Goal: Find specific page/section

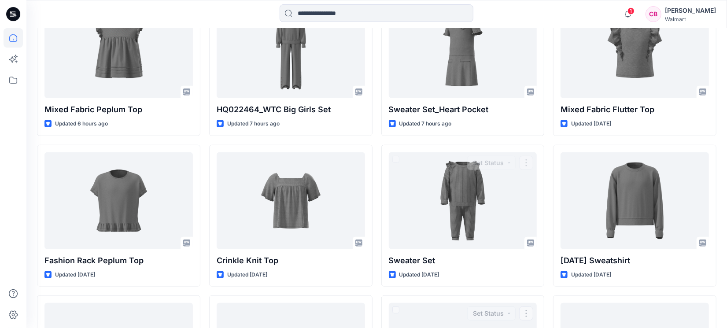
scroll to position [707, 0]
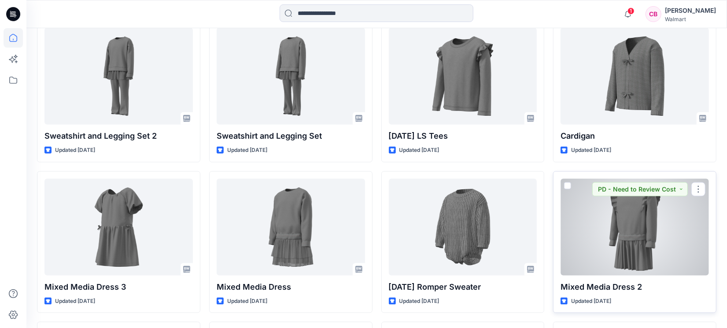
click at [626, 225] on div at bounding box center [635, 227] width 148 height 97
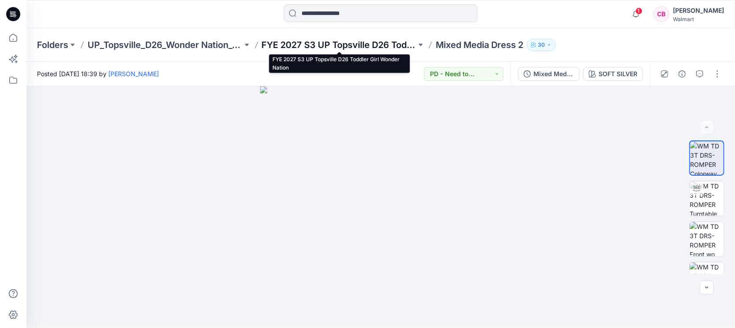
click at [344, 44] on p "FYE 2027 S3 UP Topsville D26 Toddler Girl Wonder Nation" at bounding box center [339, 45] width 155 height 12
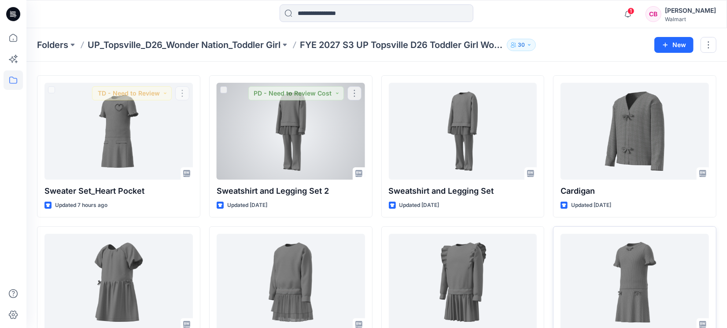
scroll to position [73, 0]
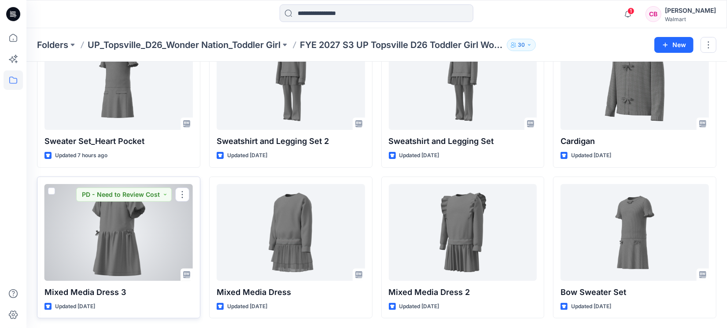
click at [97, 217] on div at bounding box center [118, 232] width 148 height 97
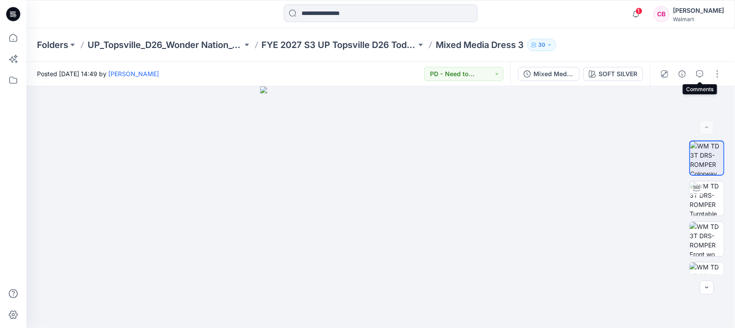
drag, startPoint x: 699, startPoint y: 71, endPoint x: 715, endPoint y: 129, distance: 59.7
click at [700, 71] on icon "button" at bounding box center [700, 73] width 7 height 7
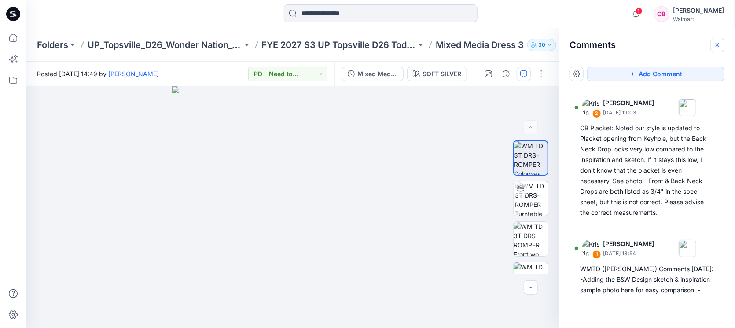
click at [716, 41] on button "button" at bounding box center [718, 45] width 14 height 14
